Goal: Task Accomplishment & Management: Manage account settings

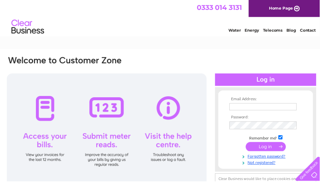
click at [251, 108] on input "text" at bounding box center [265, 107] width 68 height 7
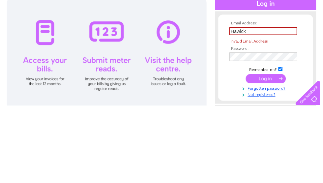
scroll to position [95, 0]
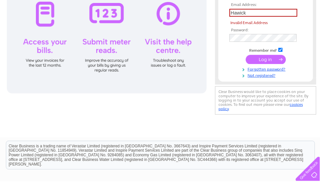
click at [275, 61] on input "submit" at bounding box center [268, 59] width 40 height 9
type input "H"
type input "[EMAIL_ADDRESS][DOMAIN_NAME]"
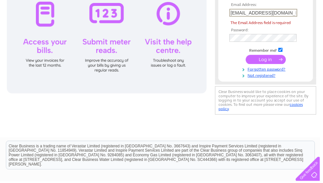
click at [275, 39] on tbody "Email Address: [EMAIL_ADDRESS][DOMAIN_NAME] The Email Address field is required…" at bounding box center [268, 41] width 76 height 76
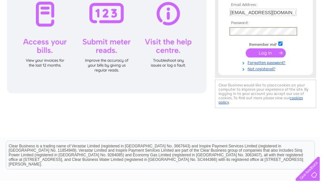
click at [266, 52] on input "submit" at bounding box center [268, 53] width 40 height 9
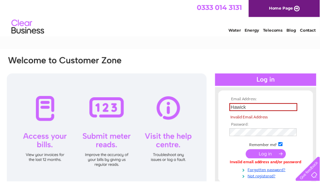
click at [259, 105] on input "Hawick" at bounding box center [265, 108] width 68 height 8
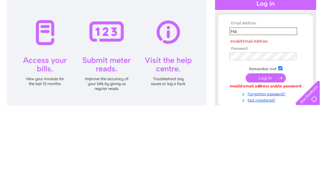
type input "H"
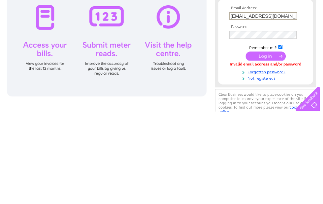
type input "[EMAIL_ADDRESS][DOMAIN_NAME]"
click at [269, 144] on input "submit" at bounding box center [268, 148] width 40 height 9
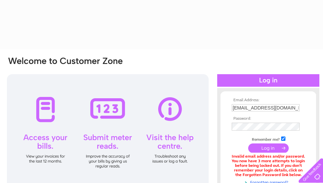
type input "Hawick"
